Goal: Task Accomplishment & Management: Manage account settings

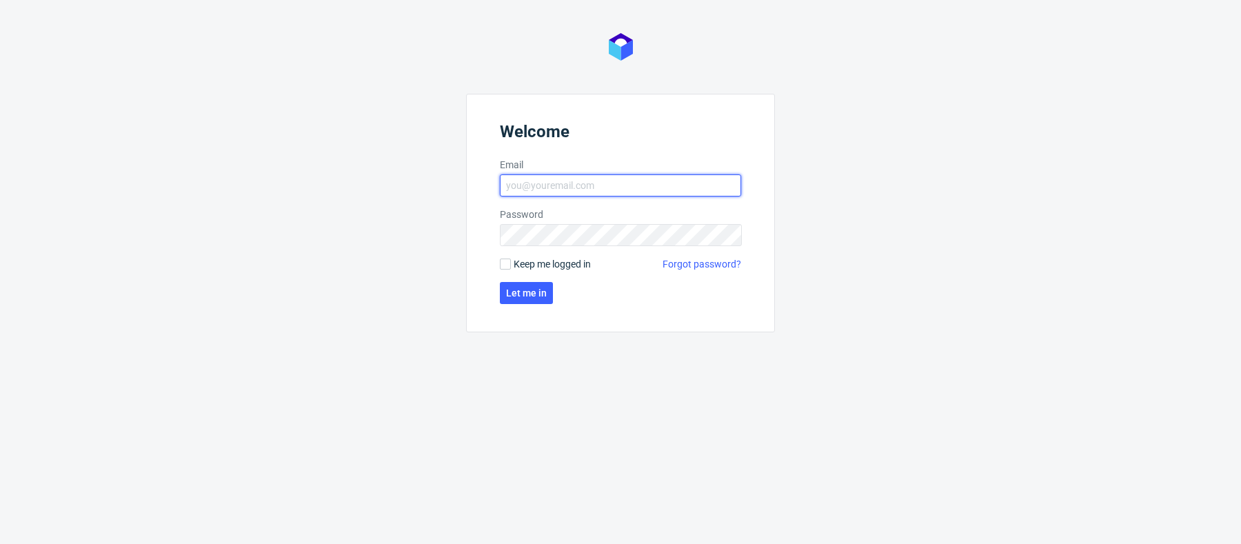
type input "[PERSON_NAME][EMAIL_ADDRESS][PERSON_NAME][DOMAIN_NAME]"
click at [551, 283] on form "Welcome Email marta.kozlowska@packhelp.com Password Keep me logged in Forgot pa…" at bounding box center [620, 213] width 309 height 239
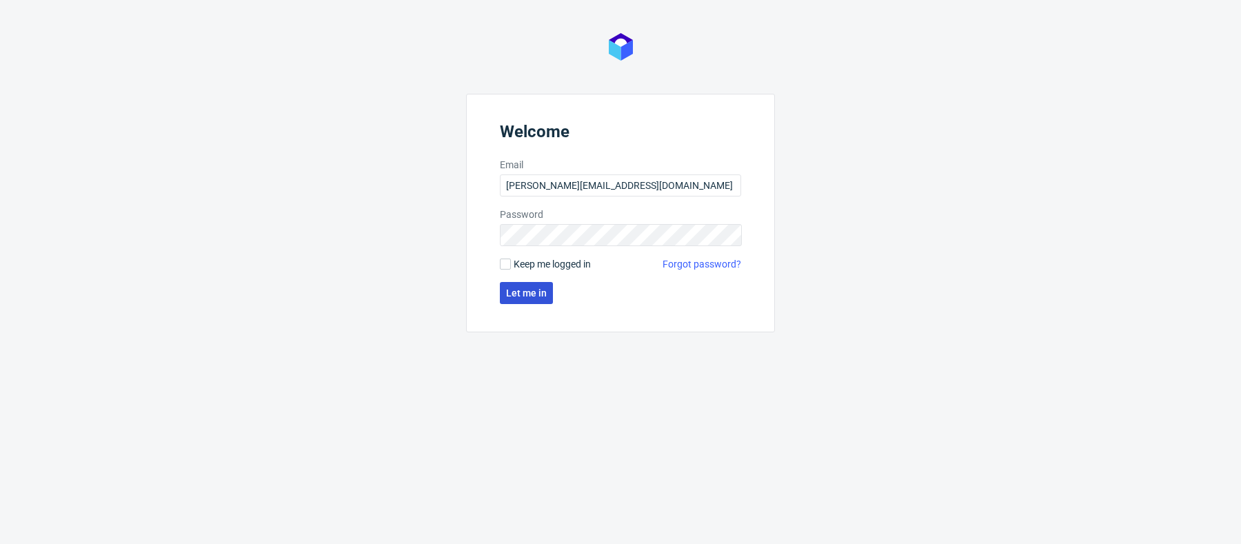
click at [527, 302] on button "Let me in" at bounding box center [526, 293] width 53 height 22
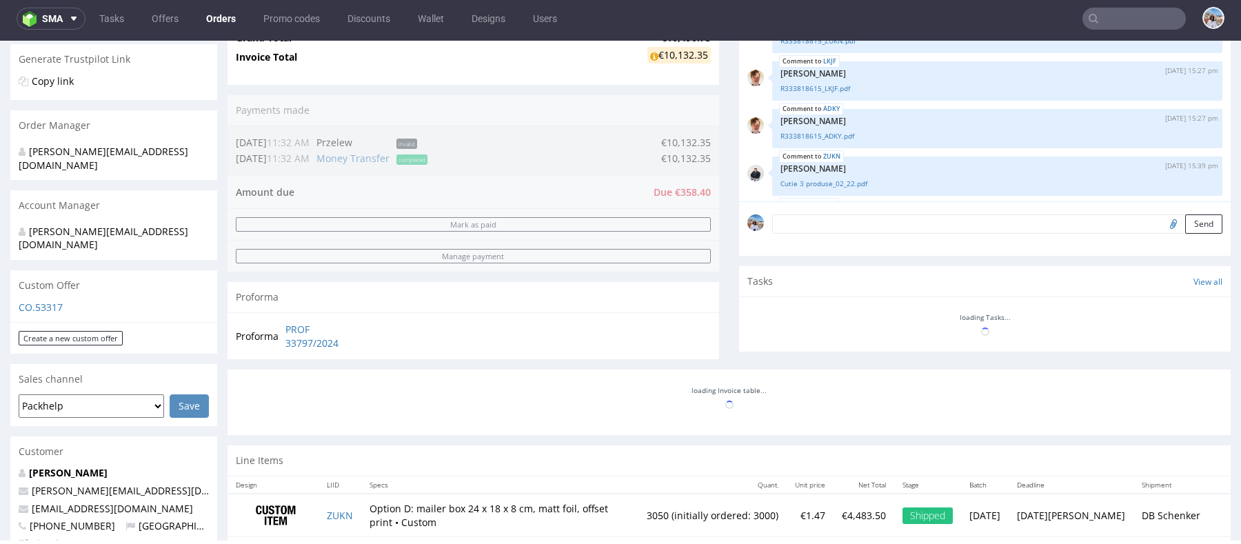
scroll to position [301, 0]
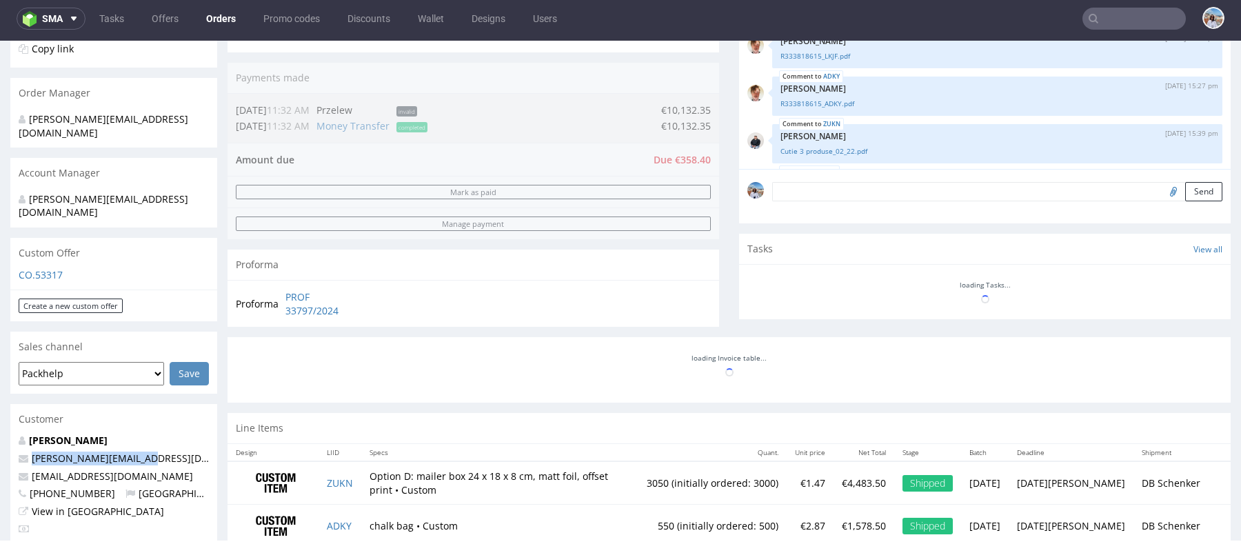
drag, startPoint x: 135, startPoint y: 431, endPoint x: 1, endPoint y: 431, distance: 134.4
click at [1, 431] on div "Order via Offer R333818615 28.10.2024 12:11 PM Mark this order as problematic I…" at bounding box center [620, 417] width 1241 height 1286
copy span "Victor@arsdigitalis.io"
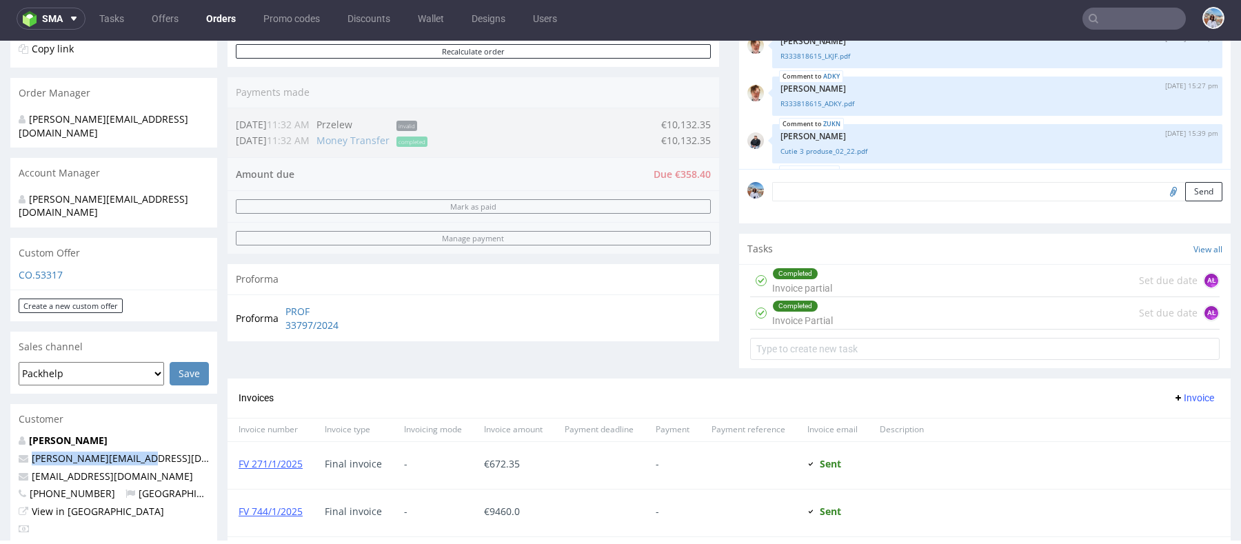
scroll to position [1604, 0]
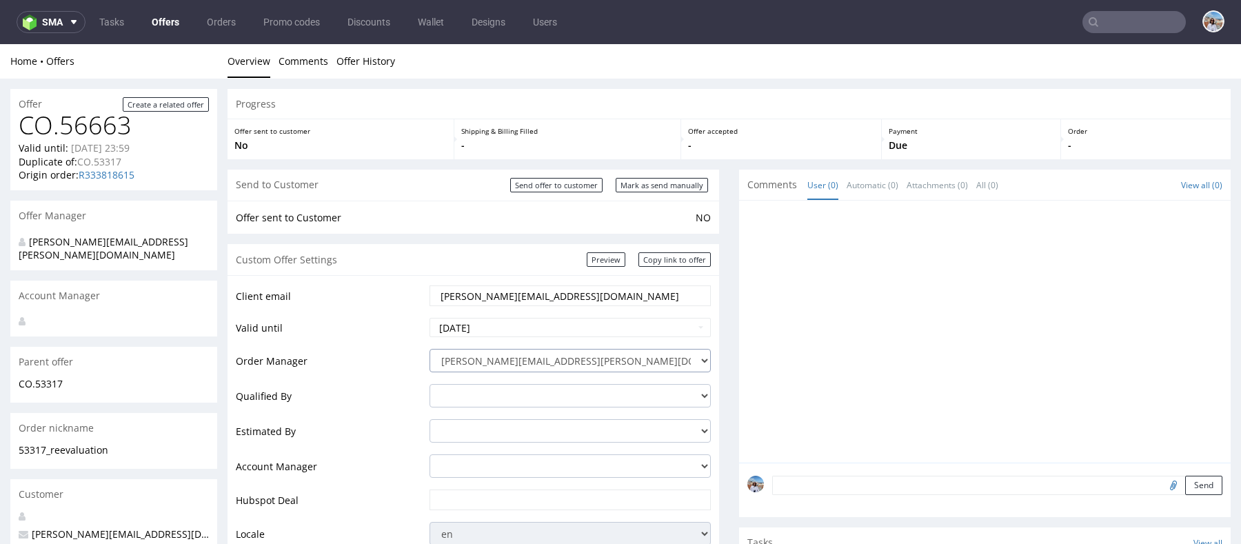
click at [520, 362] on select "[EMAIL_ADDRESS][PERSON_NAME][DOMAIN_NAME] [PERSON_NAME][DOMAIN_NAME][EMAIL_ADDR…" at bounding box center [569, 360] width 281 height 23
select select "2325426"
click at [429, 349] on select "[EMAIL_ADDRESS][PERSON_NAME][DOMAIN_NAME] [PERSON_NAME][DOMAIN_NAME][EMAIL_ADDR…" at bounding box center [569, 360] width 281 height 23
